Goal: Entertainment & Leisure: Consume media (video, audio)

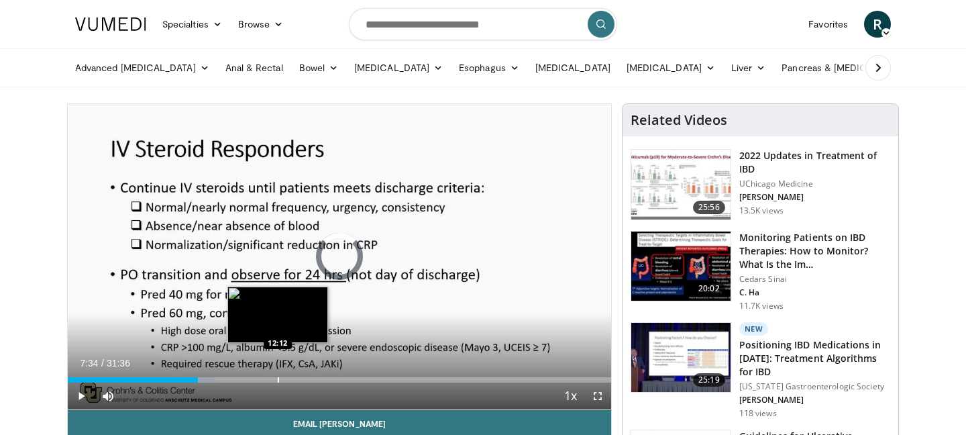
click at [278, 377] on div "Progress Bar" at bounding box center [278, 379] width 1 height 5
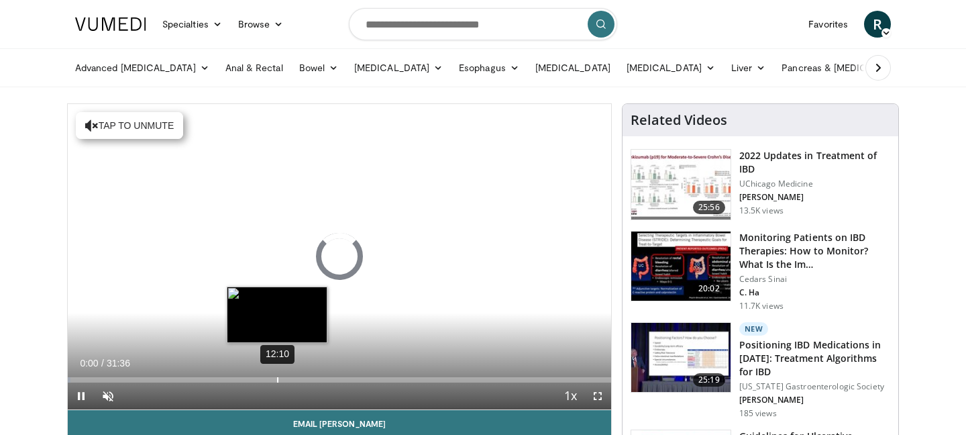
click at [277, 380] on div "12:10" at bounding box center [277, 379] width 1 height 5
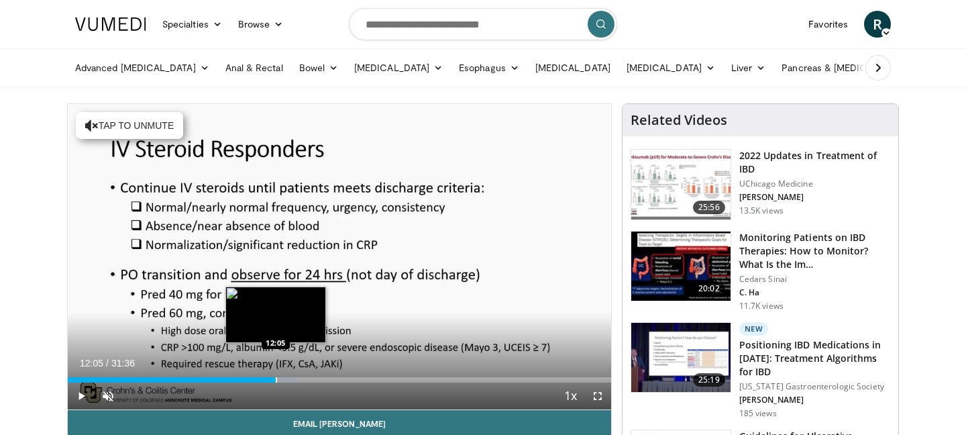
click at [276, 378] on div "Progress Bar" at bounding box center [276, 379] width 1 height 5
click at [273, 380] on div "Progress Bar" at bounding box center [273, 379] width 1 height 5
click at [267, 377] on div "Progress Bar" at bounding box center [267, 379] width 1 height 5
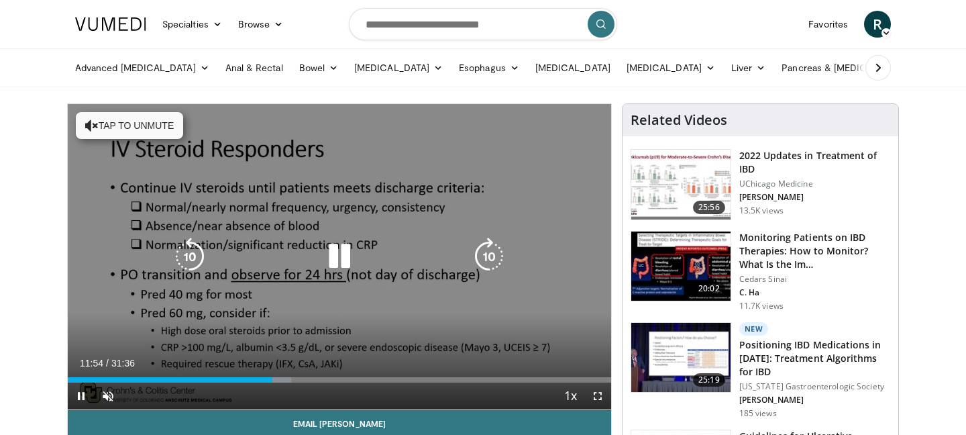
click at [330, 258] on icon "Video Player" at bounding box center [340, 256] width 38 height 38
